Goal: Task Accomplishment & Management: Manage account settings

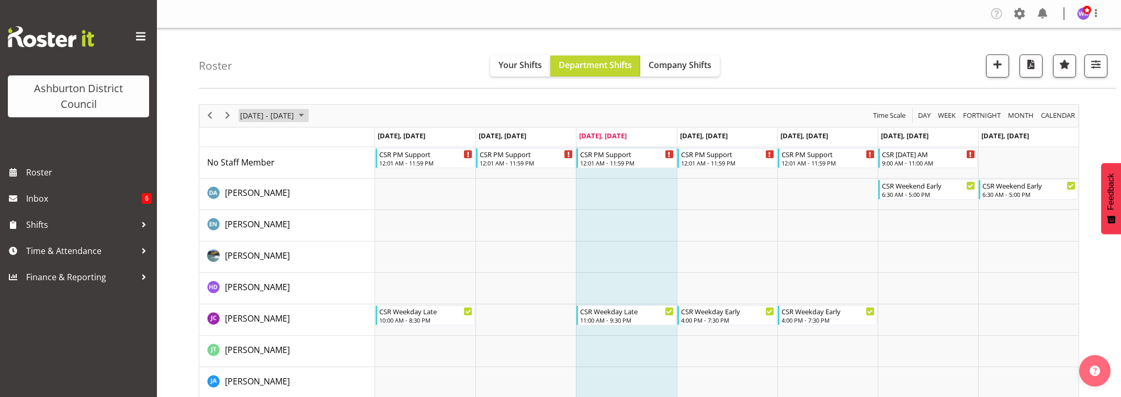
click at [263, 116] on span "[DATE] - [DATE]" at bounding box center [267, 115] width 56 height 13
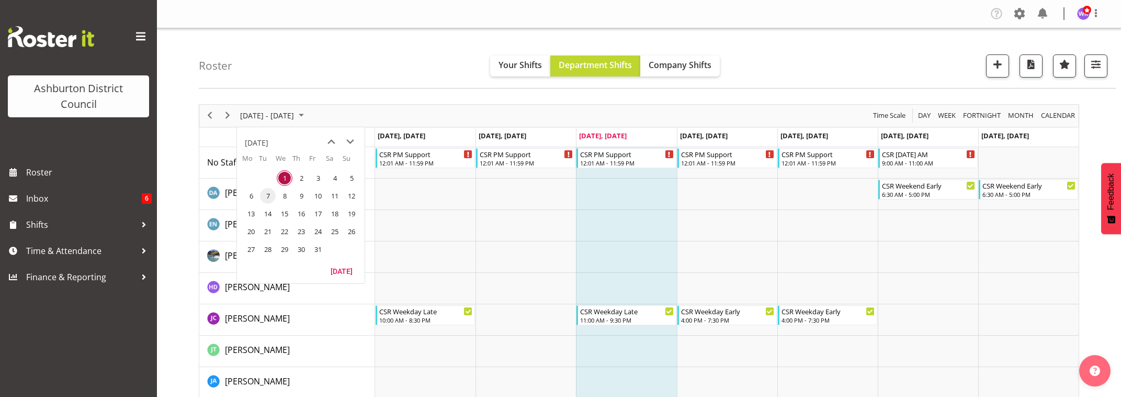
click at [267, 199] on span "7" at bounding box center [268, 196] width 16 height 16
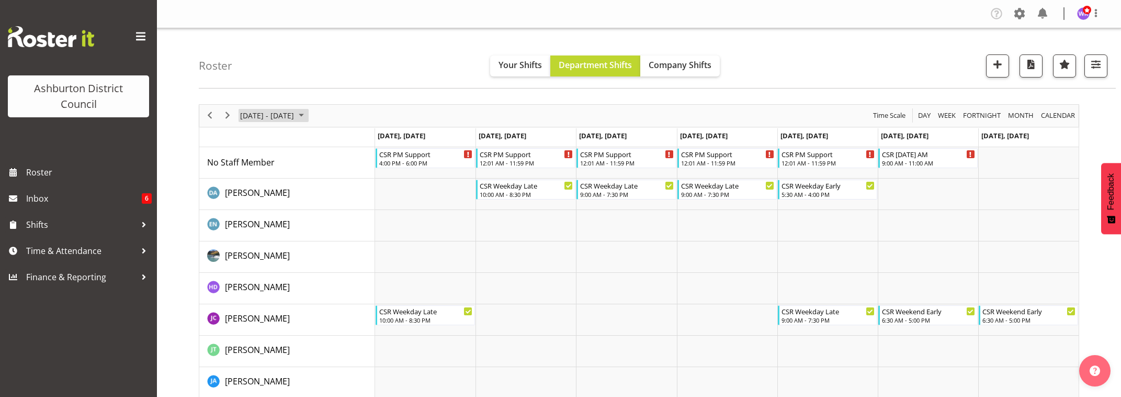
click at [280, 117] on span "[DATE] - [DATE]" at bounding box center [267, 115] width 56 height 13
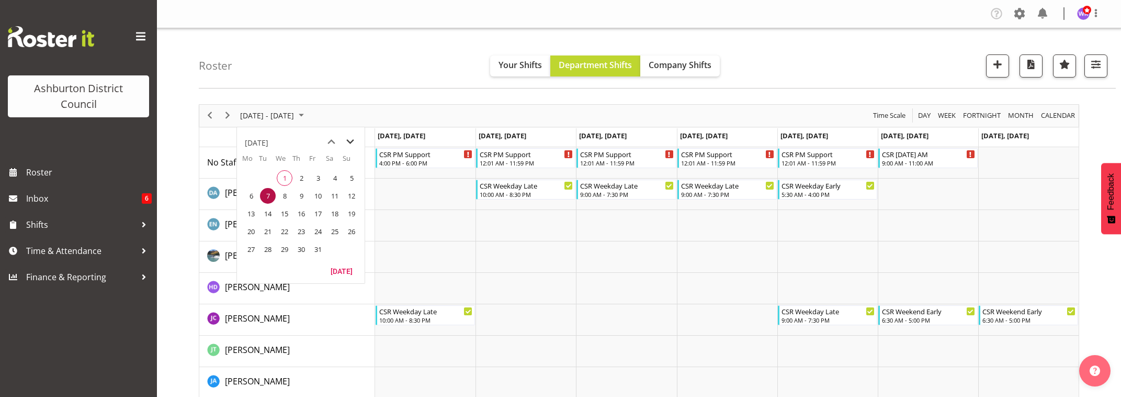
click at [347, 141] on span "next month" at bounding box center [350, 141] width 18 height 19
click at [316, 196] on span "7" at bounding box center [318, 196] width 16 height 16
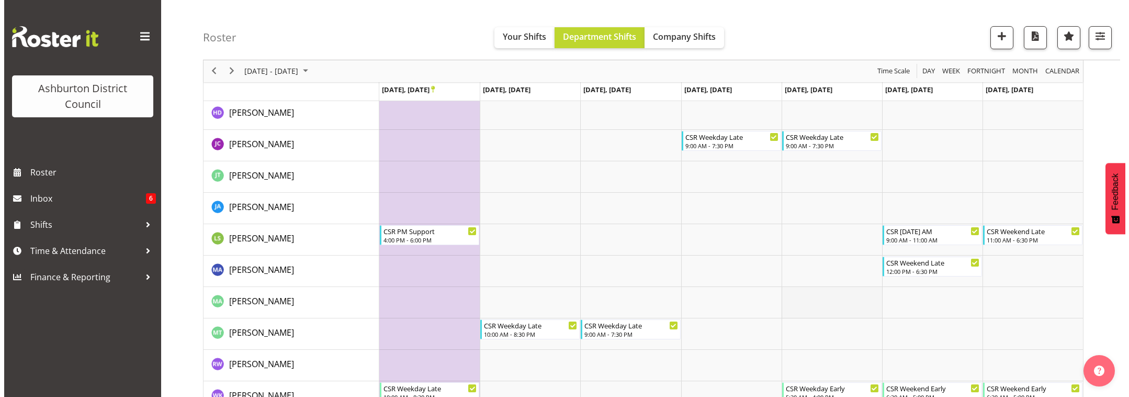
scroll to position [198, 0]
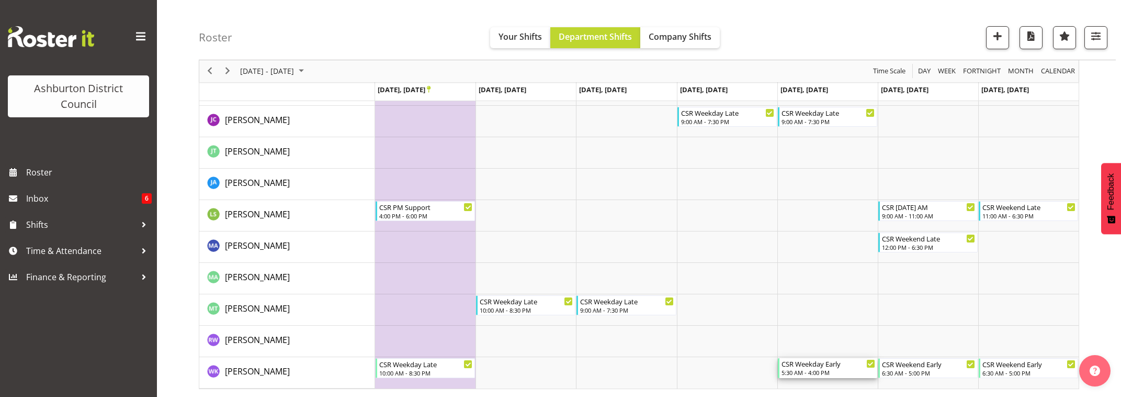
click at [821, 370] on div "5:30 AM - 4:00 PM" at bounding box center [829, 372] width 94 height 8
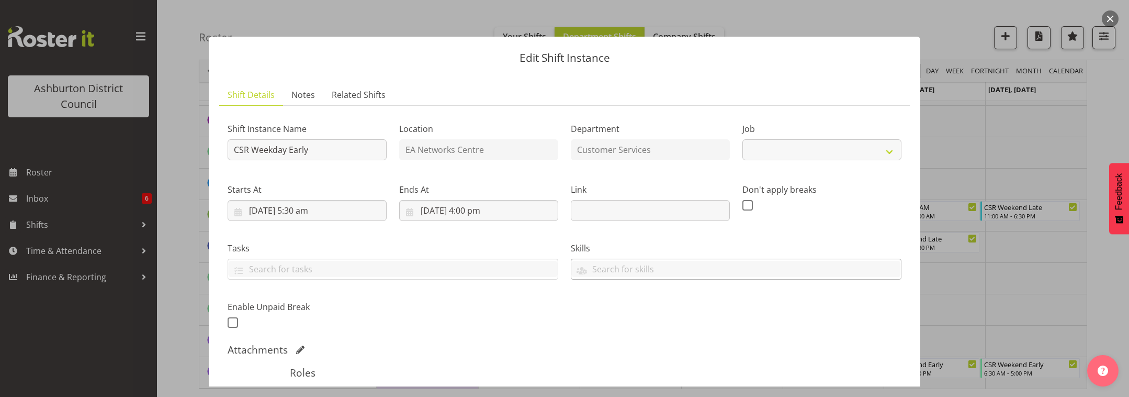
select select "30"
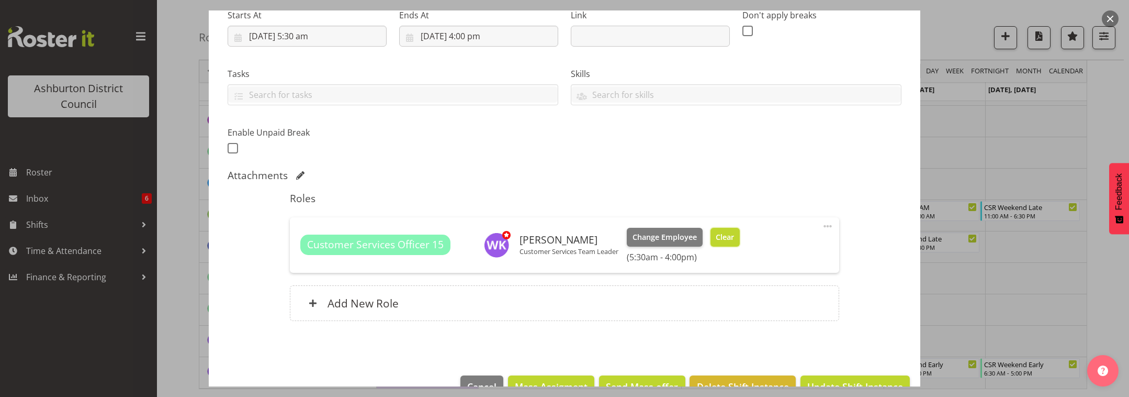
click at [724, 238] on span "Clear" at bounding box center [725, 237] width 18 height 12
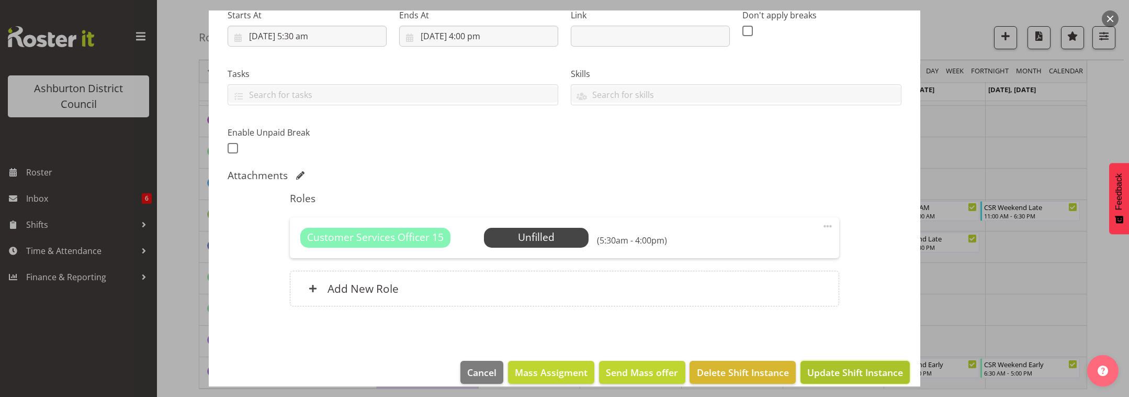
click at [867, 367] on span "Update Shift Instance" at bounding box center [855, 372] width 96 height 14
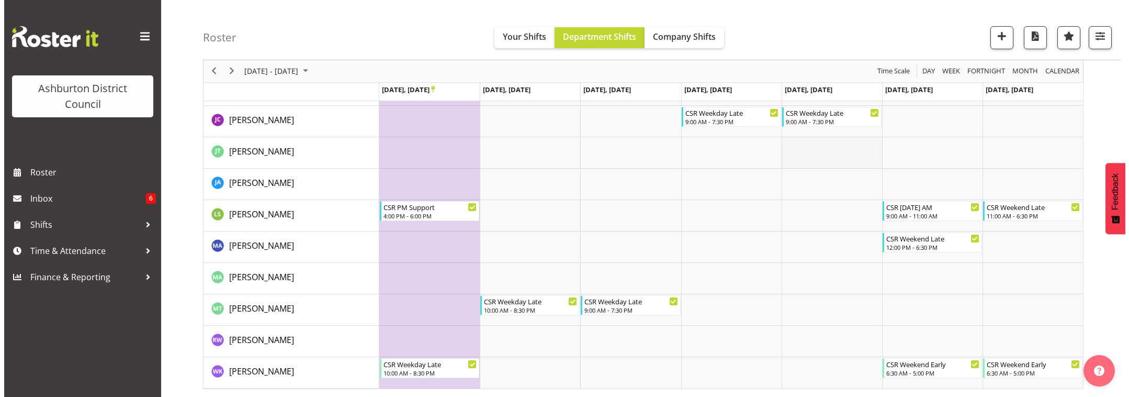
scroll to position [44, 0]
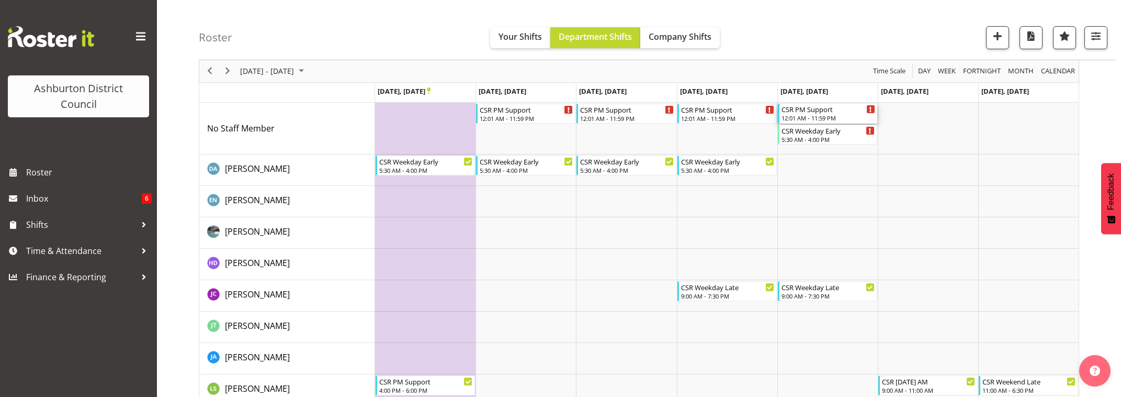
click at [829, 113] on div "CSR PM Support" at bounding box center [829, 109] width 94 height 10
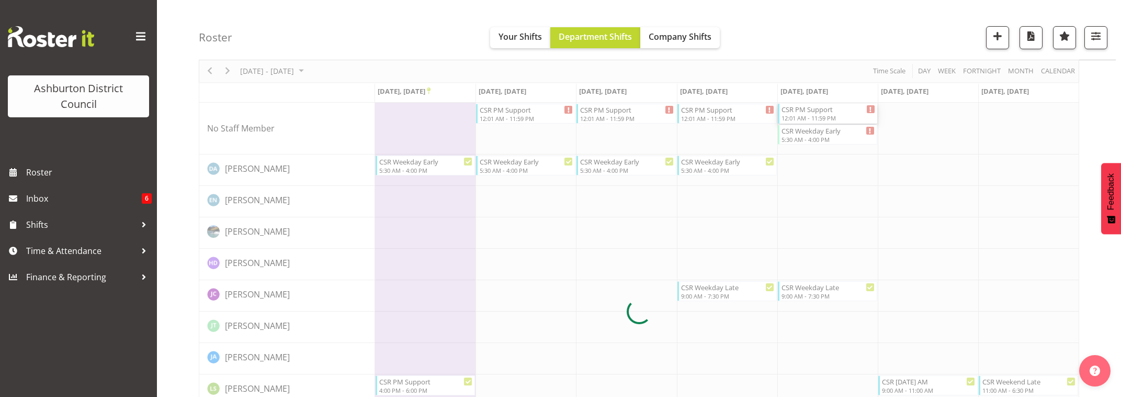
select select
select select "10"
select select "2025"
select select "1"
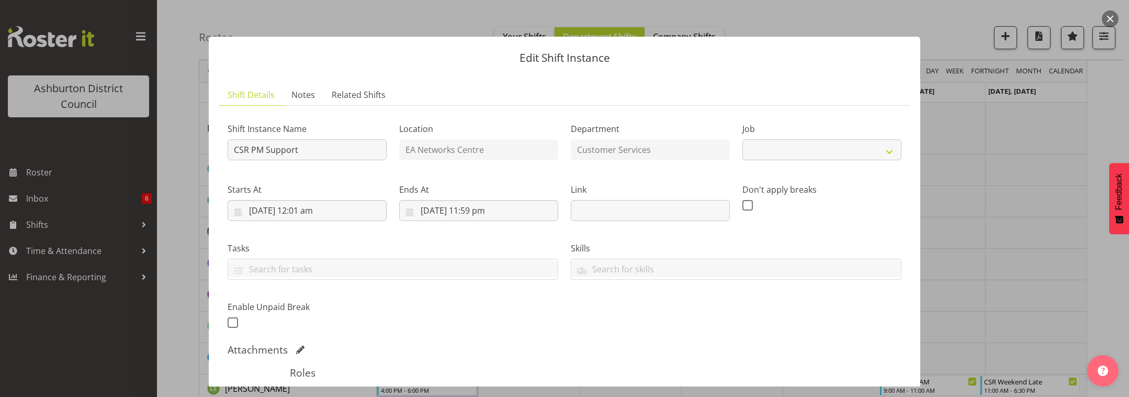
select select "30"
drag, startPoint x: 324, startPoint y: 208, endPoint x: 388, endPoint y: 256, distance: 80.3
click at [325, 208] on input "[DATE] 12:01 am" at bounding box center [307, 210] width 159 height 21
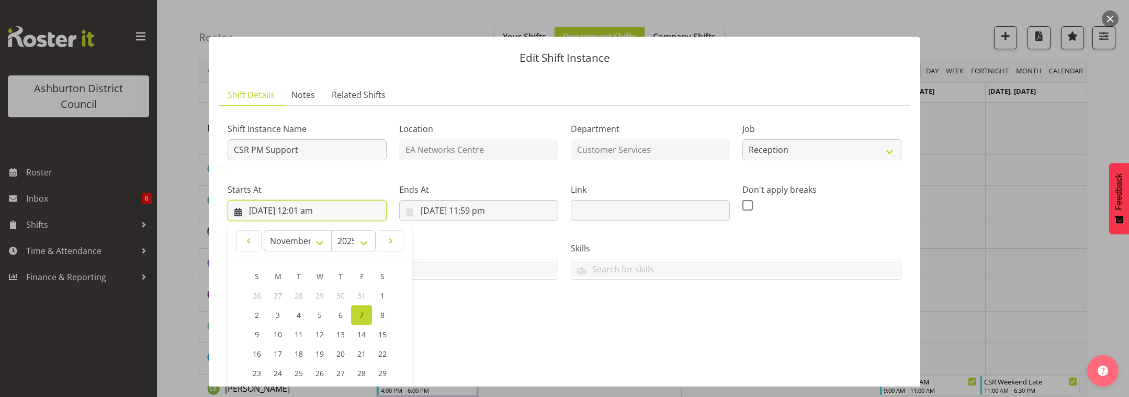
scroll to position [131, 0]
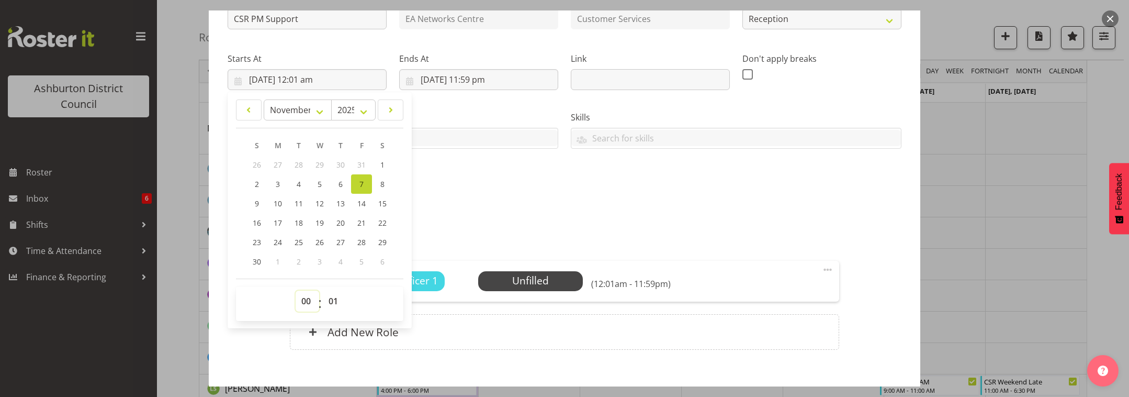
click at [306, 301] on select "00 01 02 03 04 05 06 07 08 09 10 11 12 13 14 15 16 17 18 19 20 21 22 23" at bounding box center [308, 300] width 24 height 21
select select "5"
click at [296, 290] on select "00 01 02 03 04 05 06 07 08 09 10 11 12 13 14 15 16 17 18 19 20 21 22 23" at bounding box center [308, 300] width 24 height 21
type input "[DATE] 5:01 am"
click at [329, 303] on select "00 01 02 03 04 05 06 07 08 09 10 11 12 13 14 15 16 17 18 19 20 21 22 23 24 25 2…" at bounding box center [335, 300] width 24 height 21
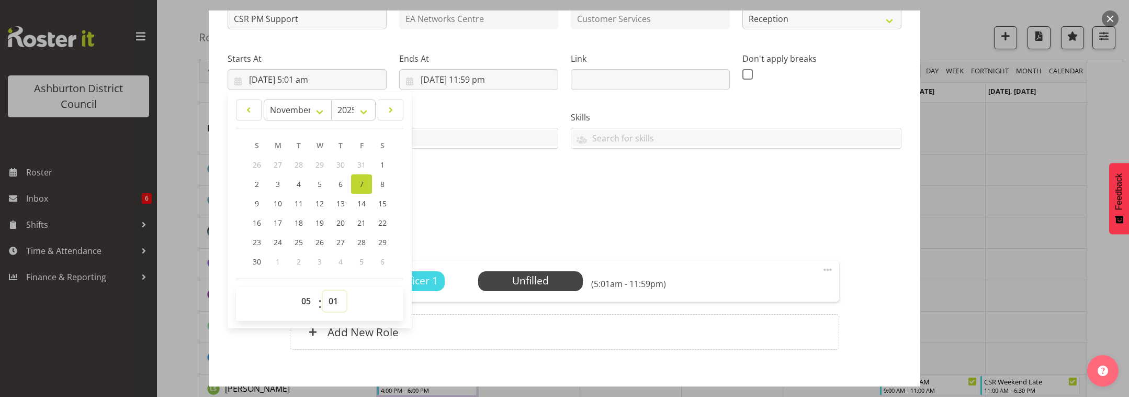
select select "30"
click at [323, 290] on select "00 01 02 03 04 05 06 07 08 09 10 11 12 13 14 15 16 17 18 19 20 21 22 23 24 25 2…" at bounding box center [335, 300] width 24 height 21
type input "[DATE] 5:30 am"
click at [467, 83] on input "[DATE] 11:59 pm" at bounding box center [478, 79] width 159 height 21
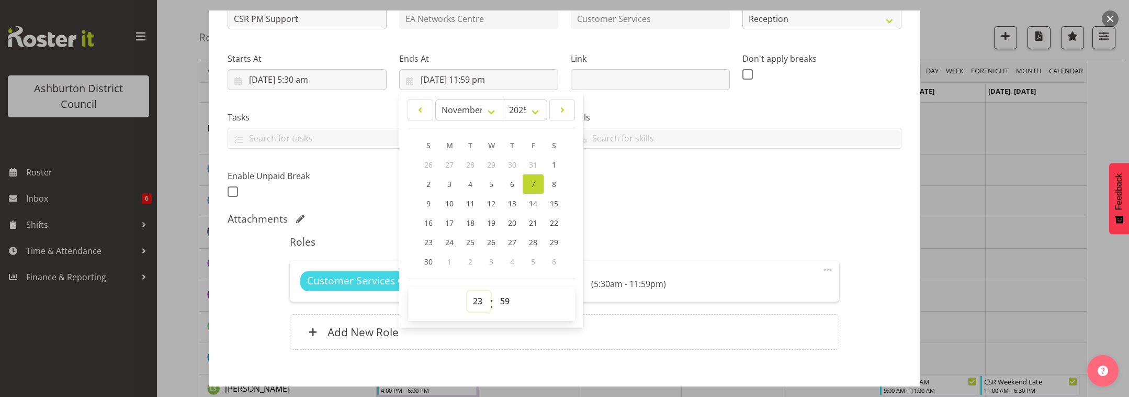
click at [478, 299] on select "00 01 02 03 04 05 06 07 08 09 10 11 12 13 14 15 16 17 18 19 20 21 22 23" at bounding box center [479, 300] width 24 height 21
select select "16"
click at [467, 290] on select "00 01 02 03 04 05 06 07 08 09 10 11 12 13 14 15 16 17 18 19 20 21 22 23" at bounding box center [479, 300] width 24 height 21
type input "[DATE] 4:59 pm"
click at [501, 300] on select "00 01 02 03 04 05 06 07 08 09 10 11 12 13 14 15 16 17 18 19 20 21 22 23 24 25 2…" at bounding box center [506, 300] width 24 height 21
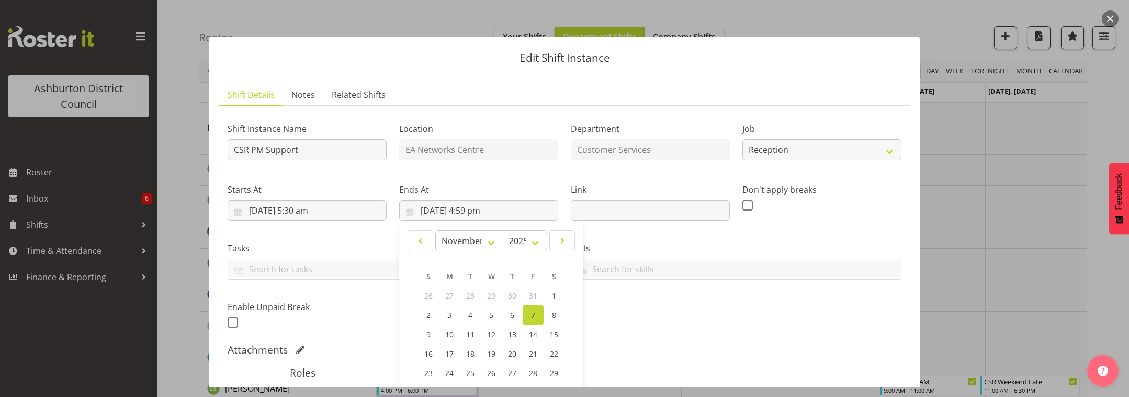
scroll to position [174, 0]
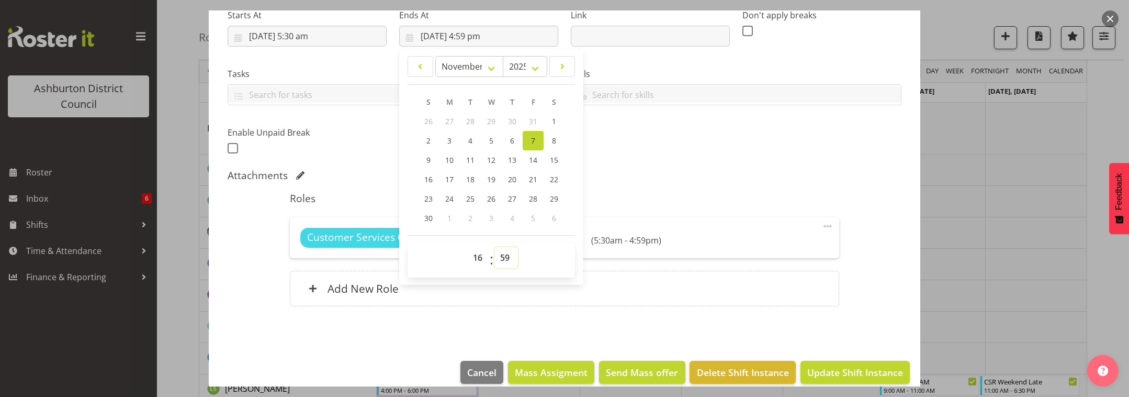
click at [502, 261] on select "00 01 02 03 04 05 06 07 08 09 10 11 12 13 14 15 16 17 18 19 20 21 22 23 24 25 2…" at bounding box center [506, 257] width 24 height 21
select select "0"
click at [494, 247] on select "00 01 02 03 04 05 06 07 08 09 10 11 12 13 14 15 16 17 18 19 20 21 22 23 24 25 2…" at bounding box center [506, 257] width 24 height 21
type input "[DATE] 4:00 pm"
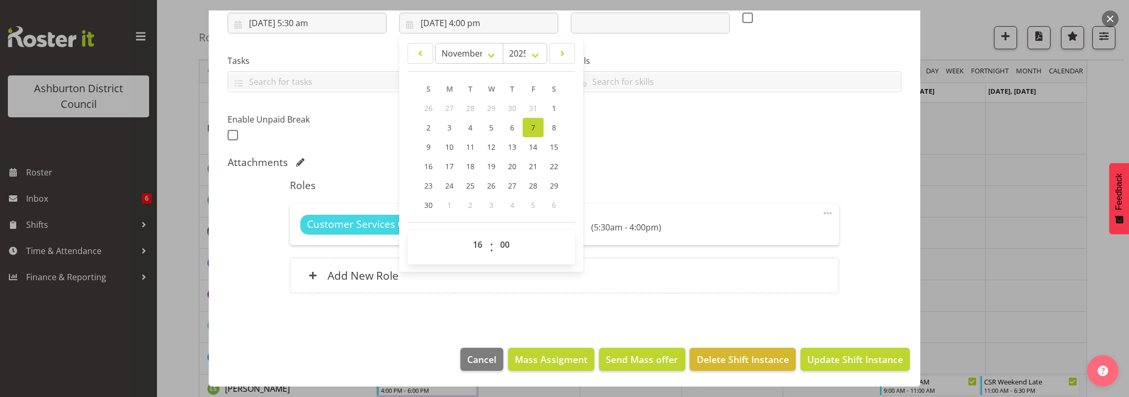
click at [740, 153] on div "Shift Instance Name CSR PM Support Location EA Networks Centre Department Custo…" at bounding box center [565, 116] width 674 height 379
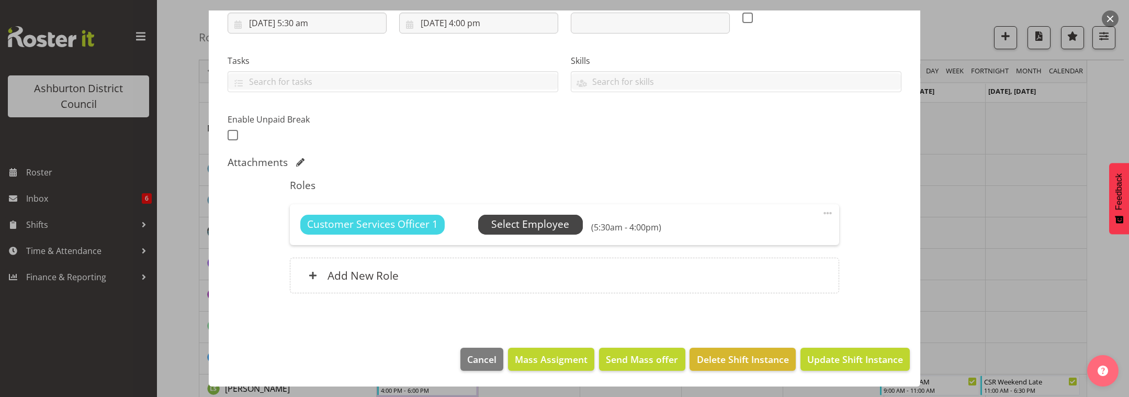
click at [521, 223] on span "Select Employee" at bounding box center [530, 224] width 78 height 15
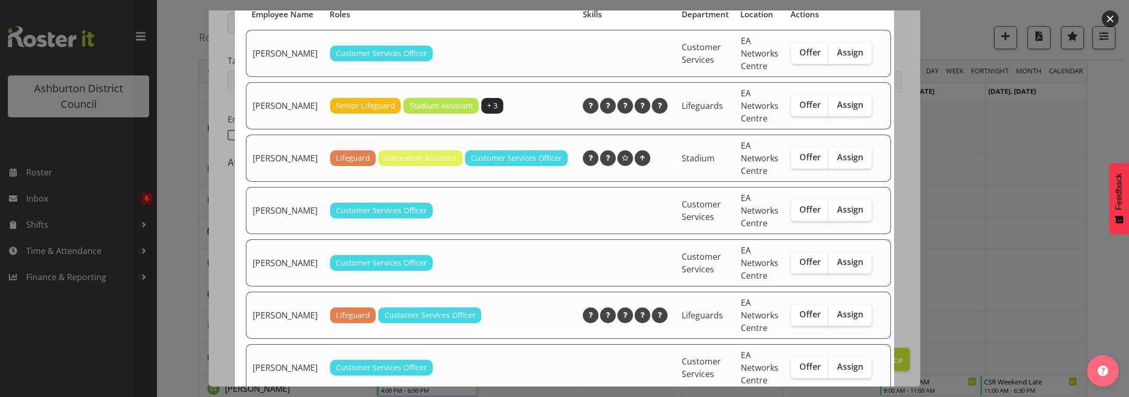
scroll to position [174, 0]
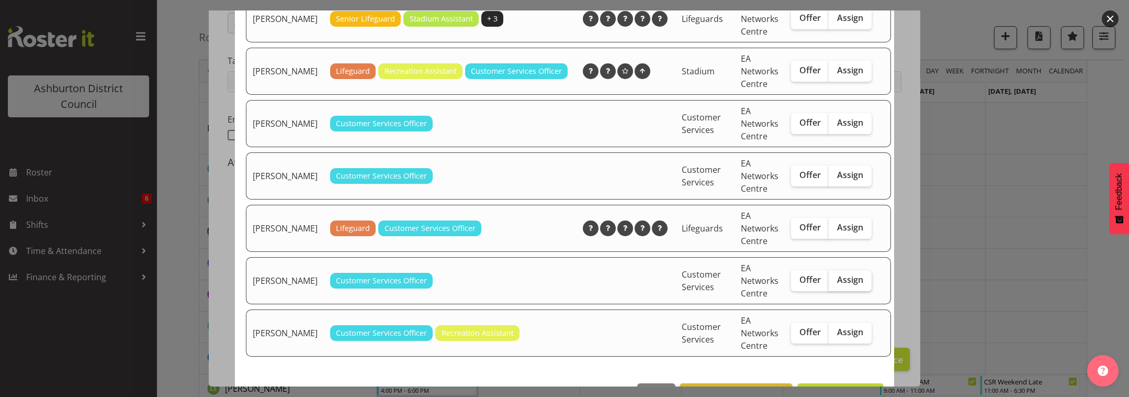
click at [837, 285] on span "Assign" at bounding box center [850, 279] width 26 height 10
click at [829, 283] on input "Assign" at bounding box center [832, 279] width 7 height 7
checkbox input "true"
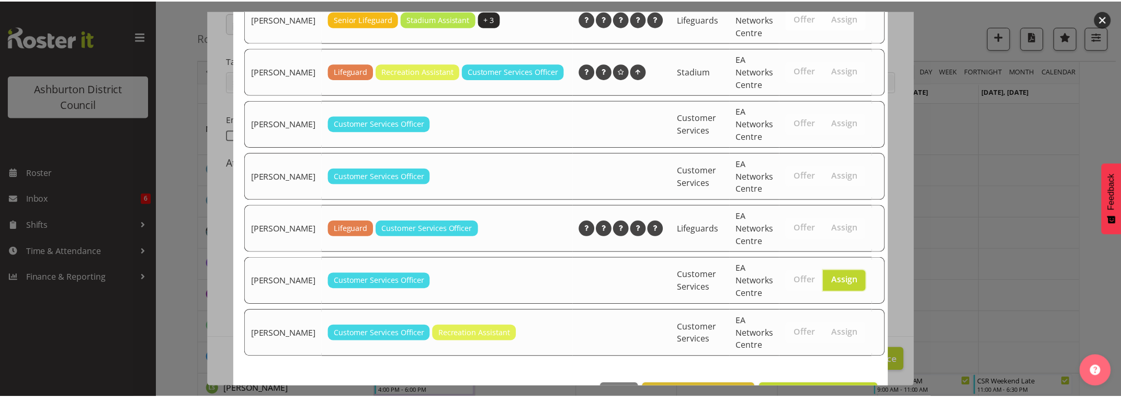
scroll to position [222, 0]
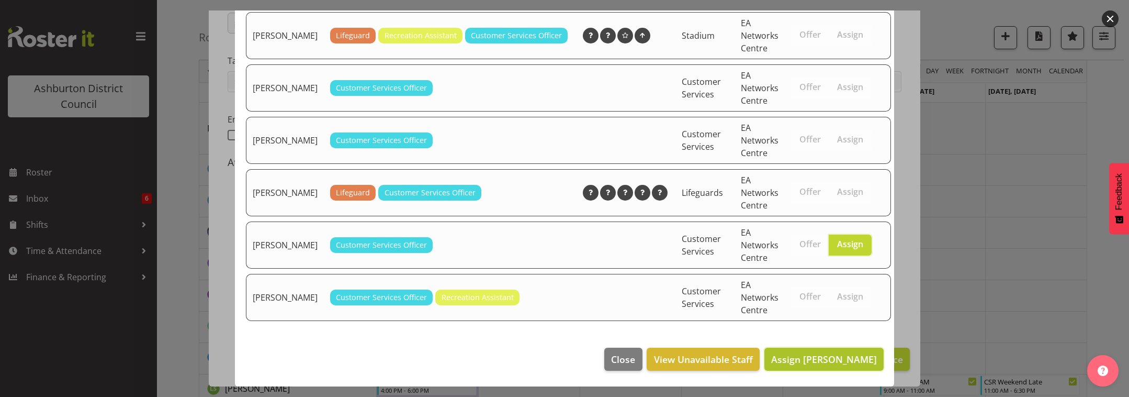
click at [827, 357] on span "Assign [PERSON_NAME]" at bounding box center [824, 359] width 106 height 13
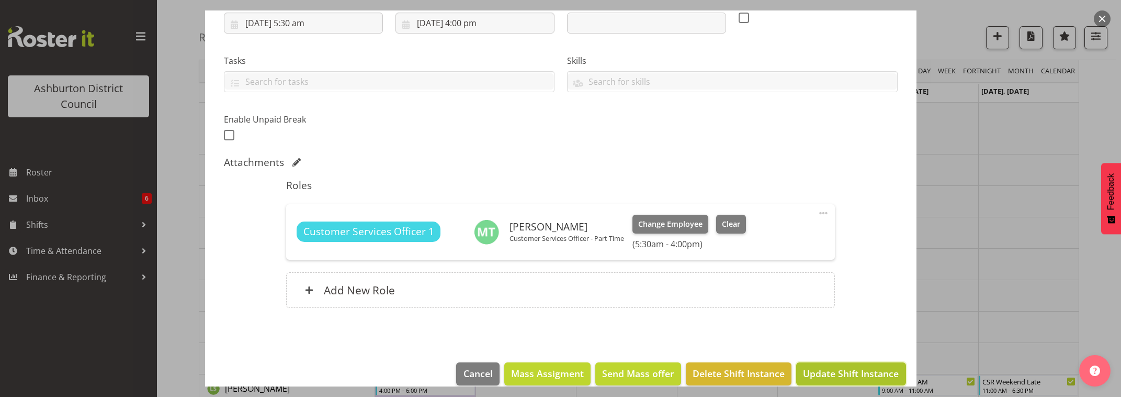
click at [840, 374] on span "Update Shift Instance" at bounding box center [851, 373] width 96 height 14
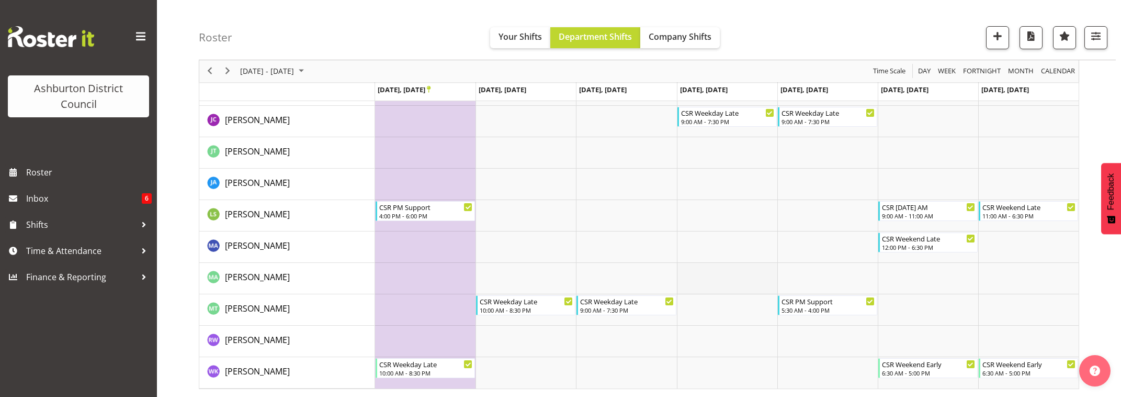
scroll to position [155, 0]
